Goal: Task Accomplishment & Management: Complete application form

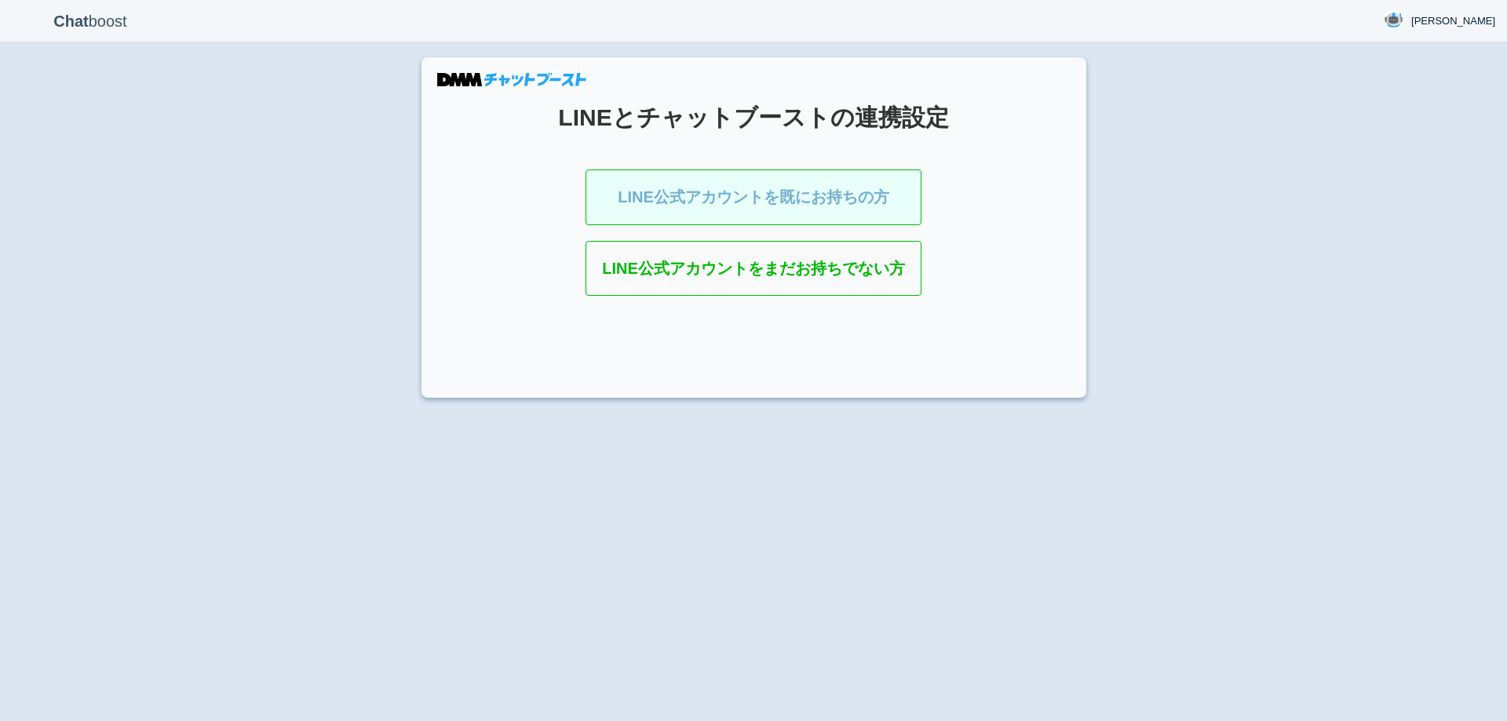
click at [721, 212] on link "LINE公式アカウントを既にお持ちの方" at bounding box center [753, 198] width 336 height 56
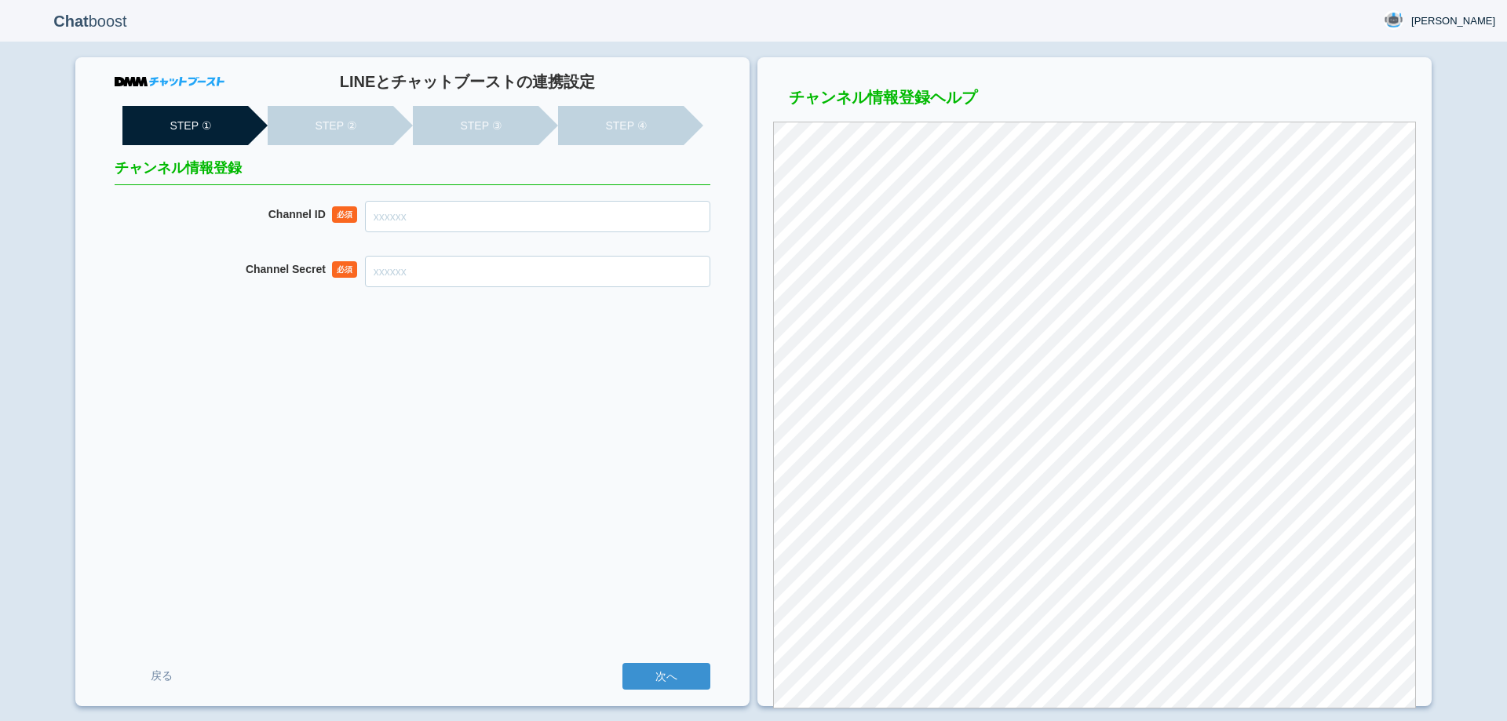
click at [576, 220] on input "Channel ID" at bounding box center [537, 216] width 345 height 31
paste input "2007952207"
type input "2007952207"
click at [497, 280] on input "Channel Secret" at bounding box center [537, 271] width 345 height 31
paste input "767476eb8f970de889b404fe66be64c8"
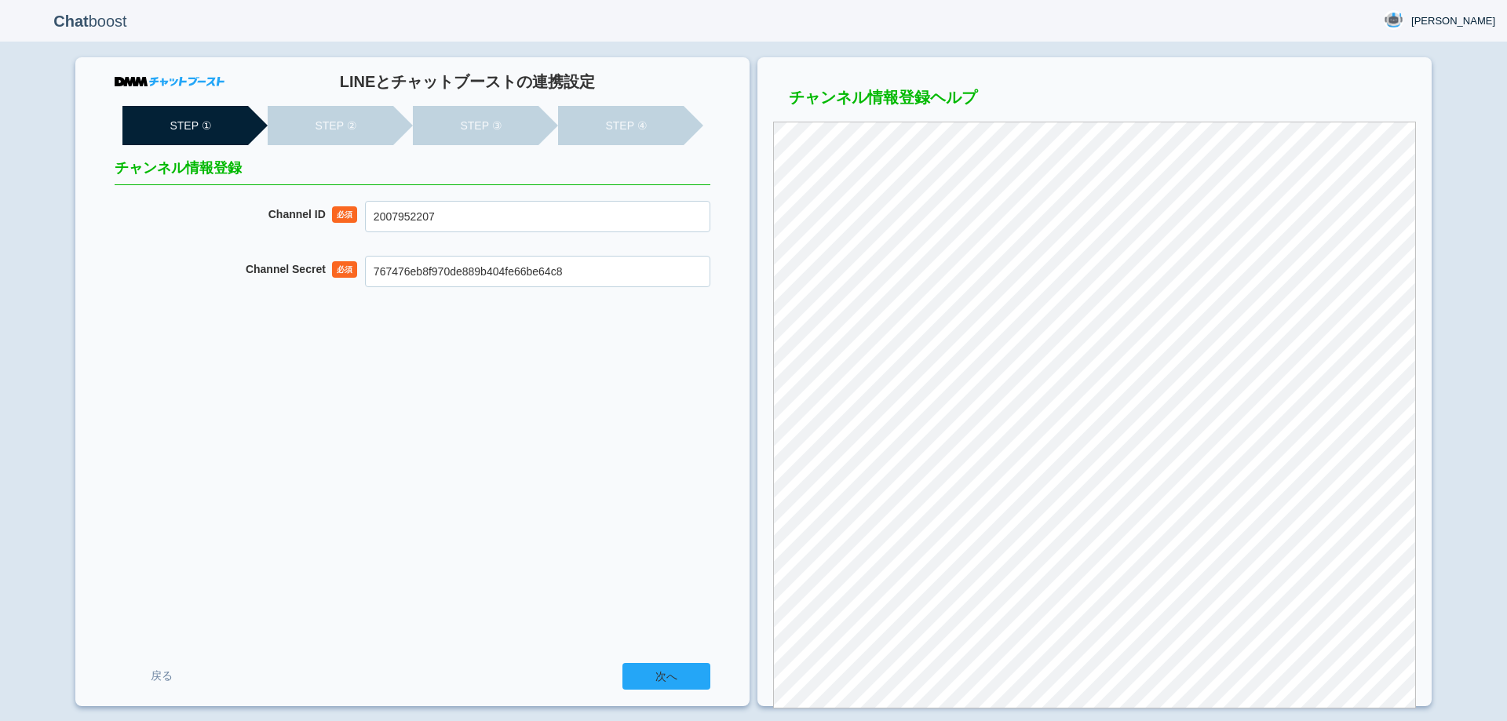
type input "767476eb8f970de889b404fe66be64c8"
click at [650, 666] on input "次へ" at bounding box center [666, 676] width 88 height 27
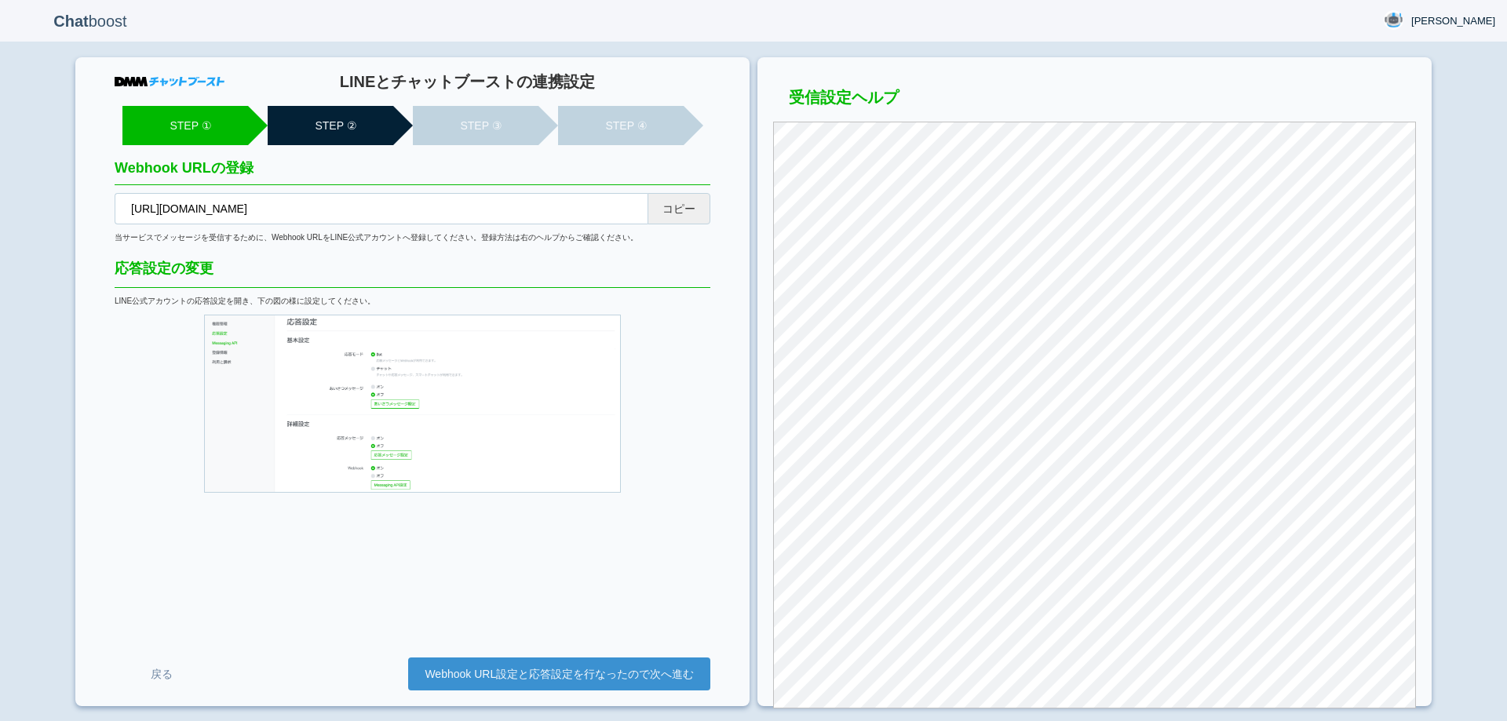
click at [691, 202] on button "コピー" at bounding box center [678, 208] width 63 height 31
click at [548, 671] on link "Webhook URL設定と応答設定を行なったので次へ進む" at bounding box center [559, 674] width 302 height 33
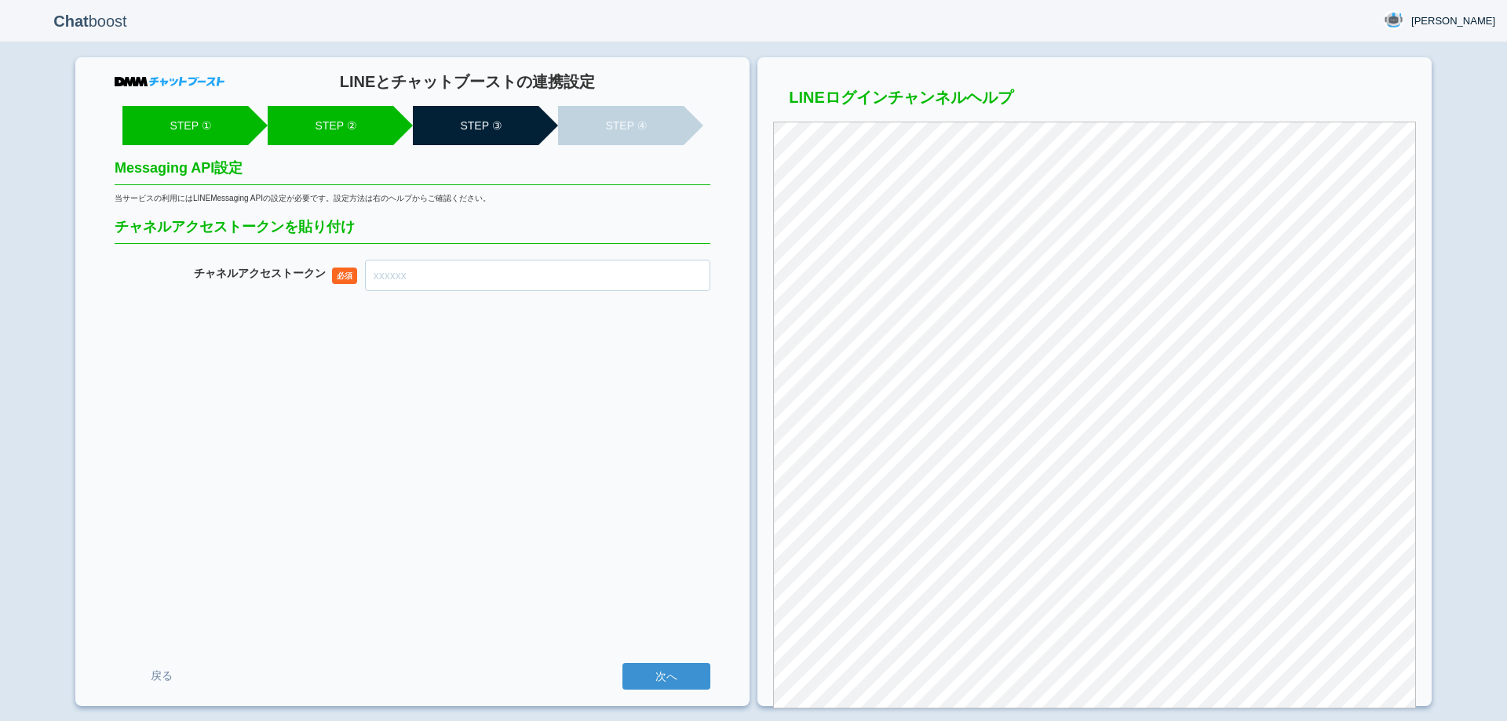
click at [527, 275] on input "チャネル アクセストークン" at bounding box center [537, 275] width 345 height 31
paste input "VxlZXR/EnSWBumemh9whrF0ybFnGqToXdsBGA4yvHy7LygF+Ityf9Vq820TC+oJcFE+mnlHkOyKWGrW…"
type input "VxlZXR/EnSWBumemh9whrF0ybFnGqToXdsBGA4yvHy7LygF+Ityf9Vq820TC+oJcFE+mnlHkOyKWGrW…"
click at [638, 671] on input "次へ" at bounding box center [666, 676] width 88 height 27
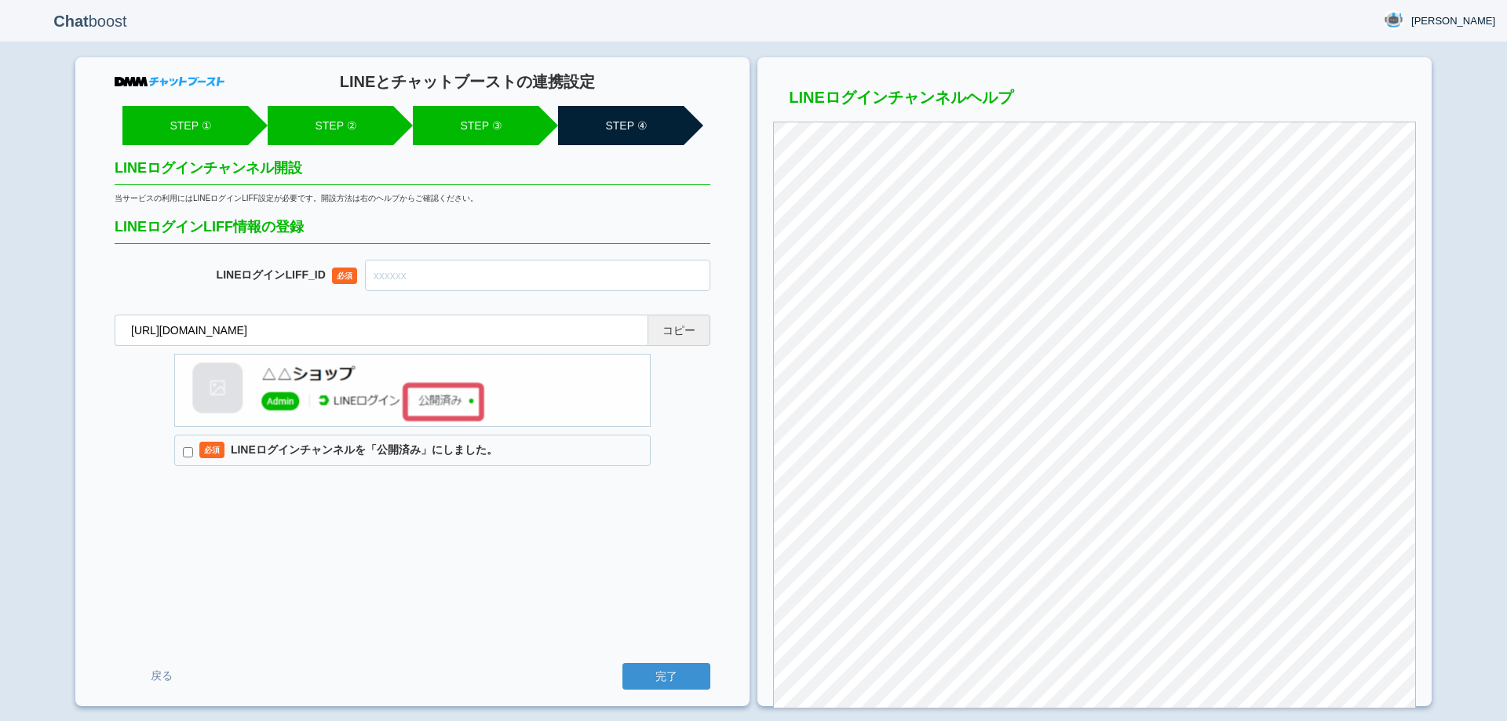
click at [669, 341] on button "コピー" at bounding box center [678, 330] width 63 height 31
click at [612, 269] on input "text" at bounding box center [537, 275] width 345 height 31
paste input "2007952218-59dQ3pVa"
type input "2007952218-59dQ3pVa"
click at [187, 448] on input "必須 LINEログインチャンネルを「公開済み」にしました。" at bounding box center [188, 452] width 10 height 10
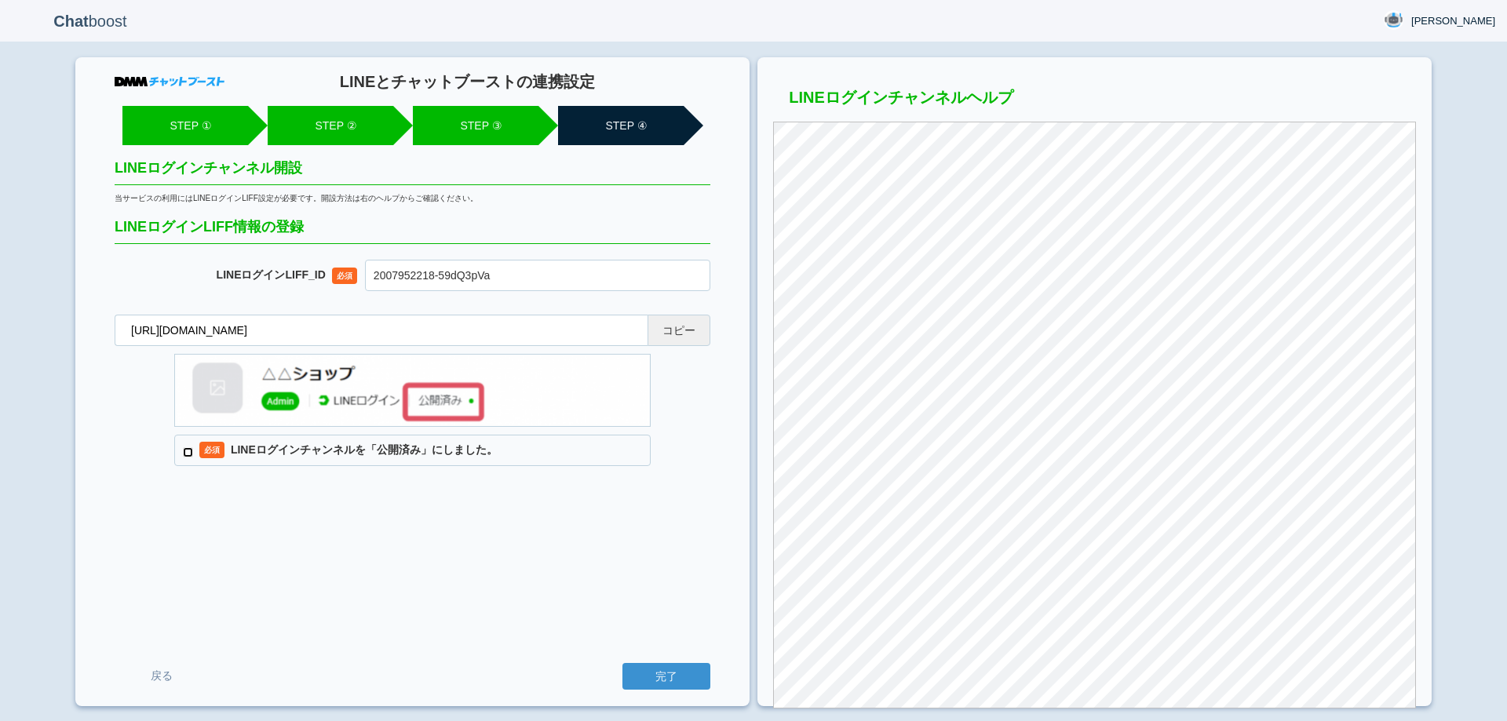
checkbox input "true"
click at [658, 673] on input "完了" at bounding box center [666, 676] width 88 height 27
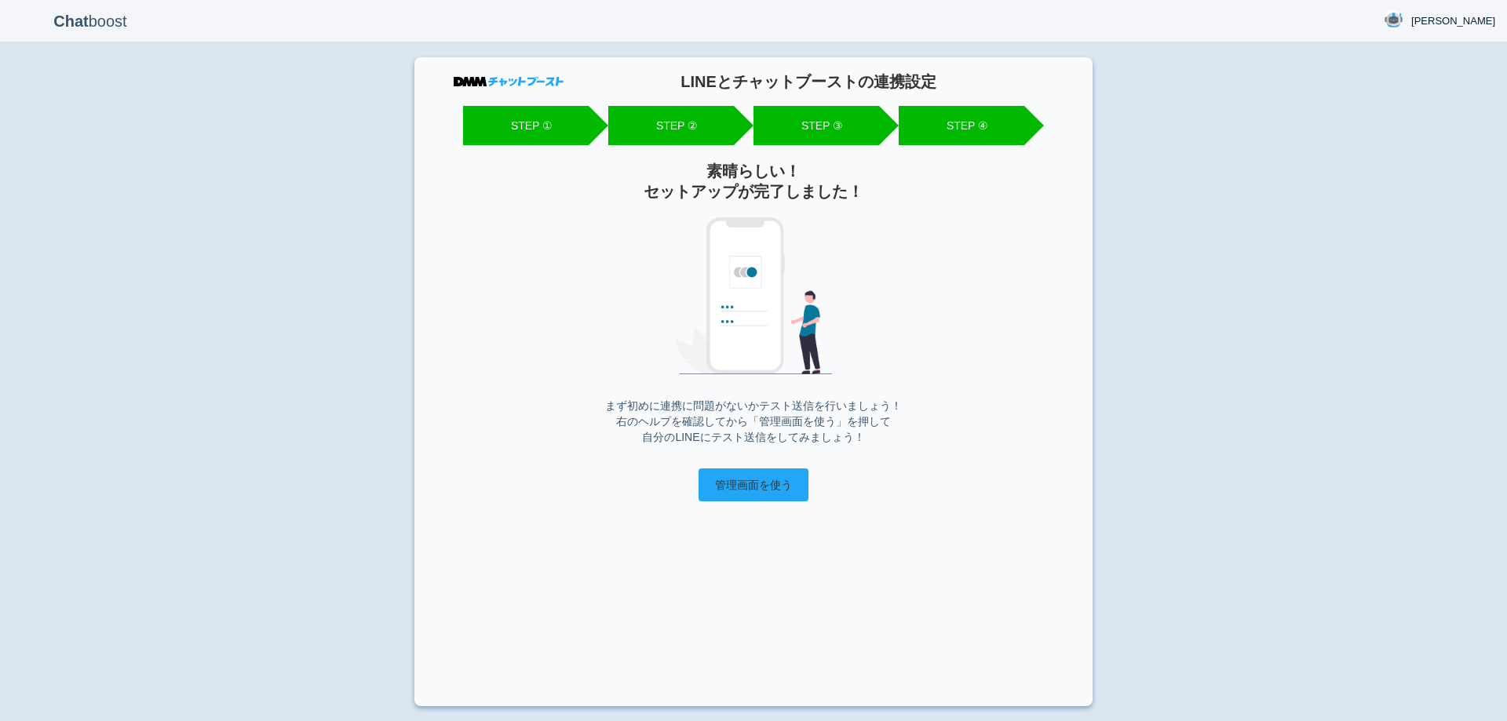
click at [742, 491] on input "管理画面を使う" at bounding box center [753, 484] width 110 height 33
